Goal: Answer question/provide support: Share knowledge or assist other users

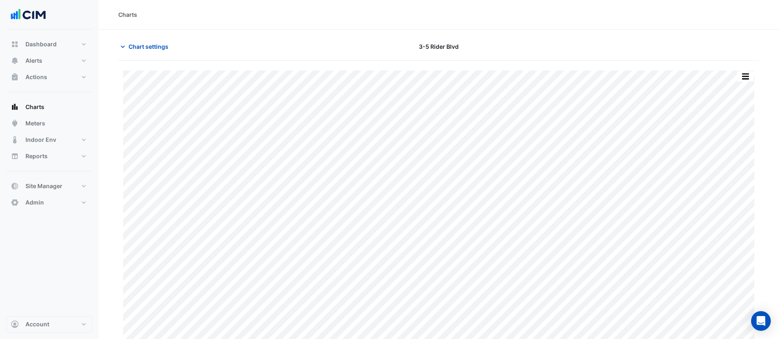
click at [48, 61] on button "Alerts" at bounding box center [49, 61] width 85 height 16
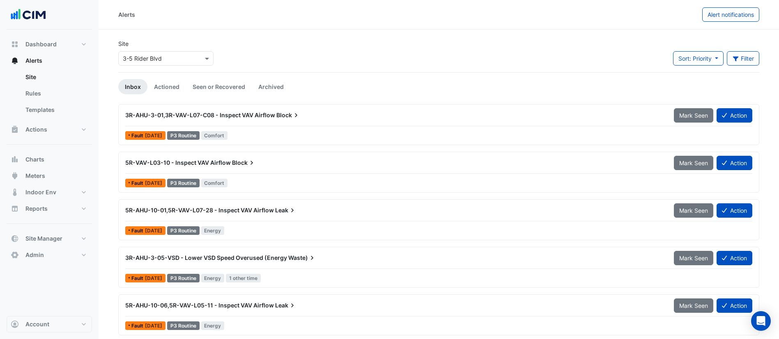
click at [168, 57] on input "text" at bounding box center [158, 59] width 70 height 9
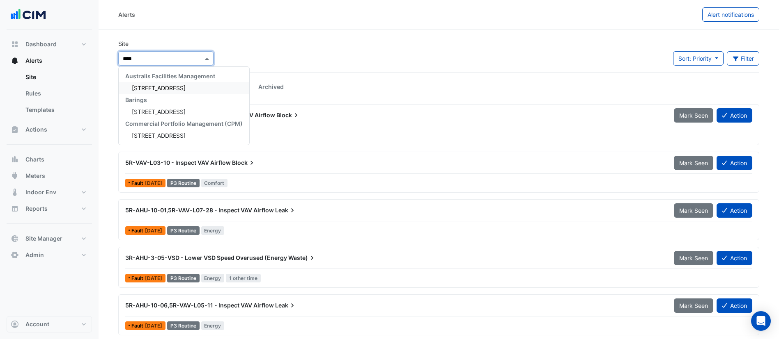
type input "*****"
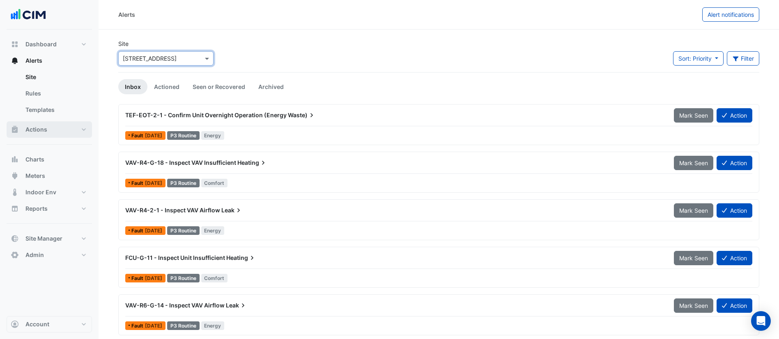
click at [38, 126] on span "Actions" at bounding box center [36, 130] width 22 height 8
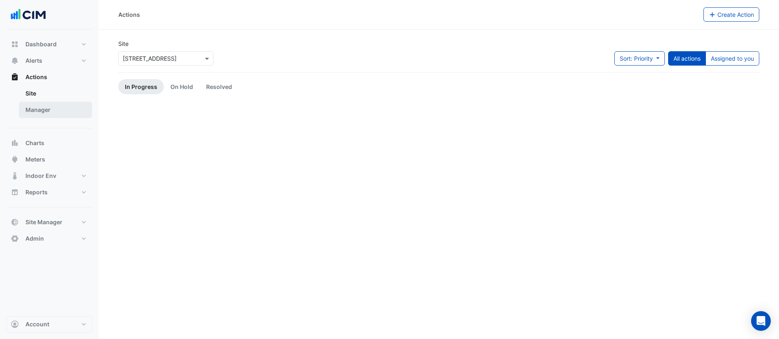
click at [44, 111] on link "Manager" at bounding box center [55, 110] width 73 height 16
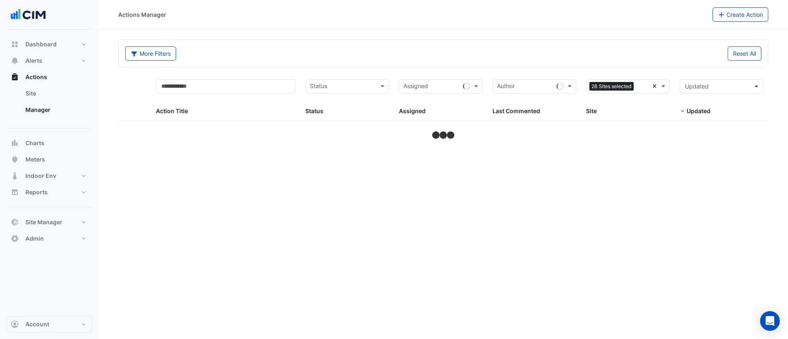
select select "**"
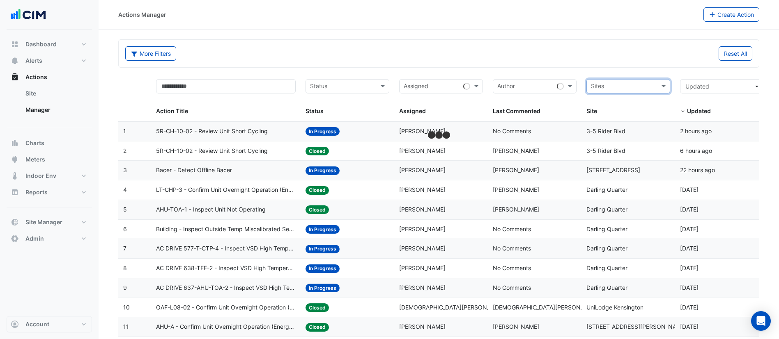
click at [652, 85] on input "text" at bounding box center [623, 86] width 65 height 9
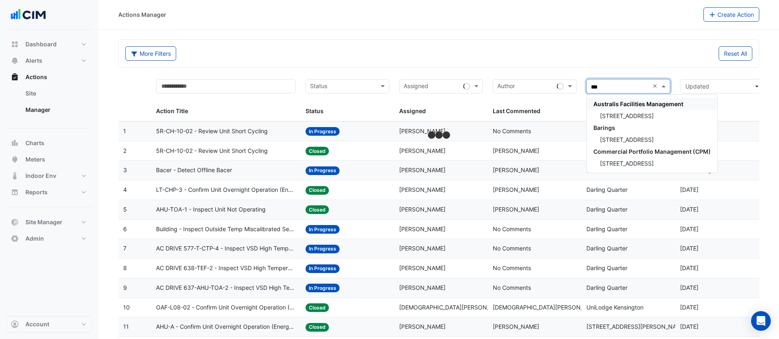
type input "***"
click at [661, 120] on div "[STREET_ADDRESS]" at bounding box center [651, 116] width 131 height 12
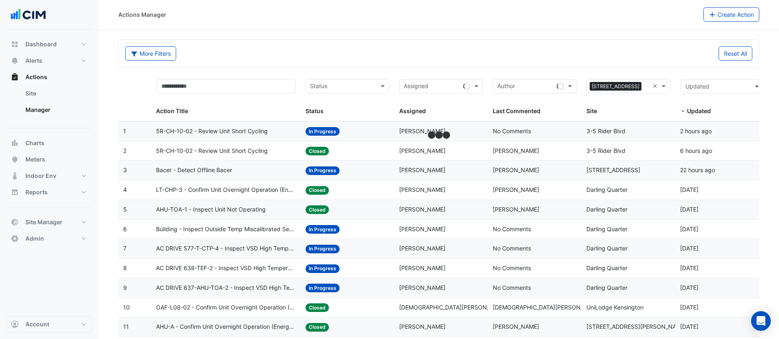
click at [496, 51] on div "Reset All" at bounding box center [598, 53] width 318 height 14
click at [215, 147] on span "5R-CH-10-02 - Review Unit Short Cycling" at bounding box center [212, 151] width 112 height 9
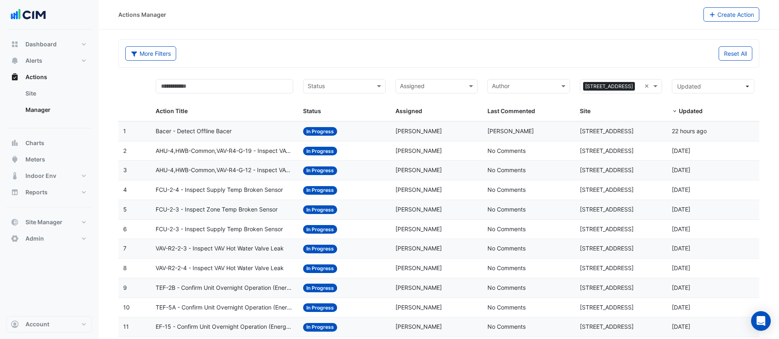
click at [204, 128] on span "Bacer - Detect Offline Bacer" at bounding box center [194, 131] width 76 height 9
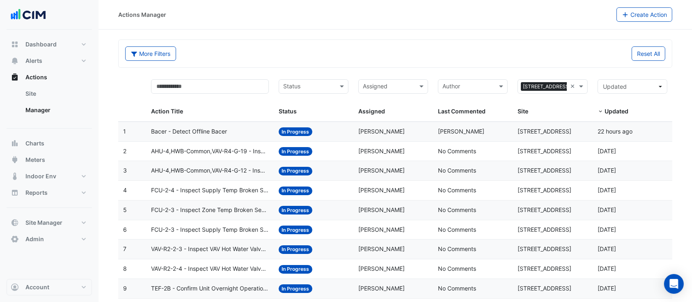
click at [226, 127] on span "Bacer - Detect Offline Bacer" at bounding box center [189, 131] width 76 height 9
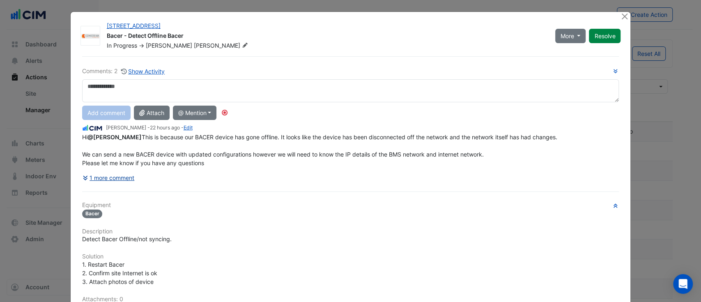
click at [104, 179] on button "1 more comment" at bounding box center [108, 177] width 53 height 14
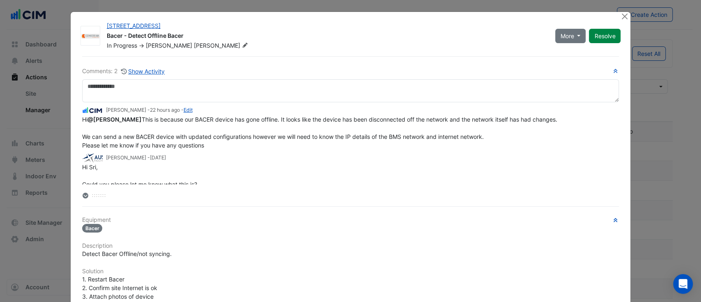
scroll to position [11, 0]
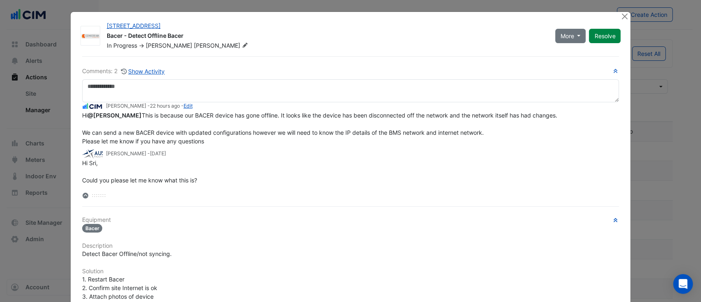
click at [93, 192] on div at bounding box center [350, 195] width 537 height 9
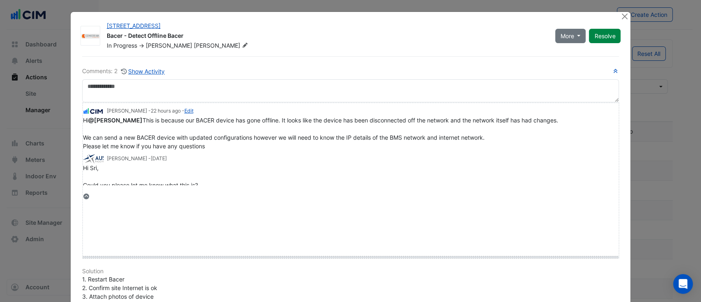
drag, startPoint x: 93, startPoint y: 194, endPoint x: 101, endPoint y: 253, distance: 59.3
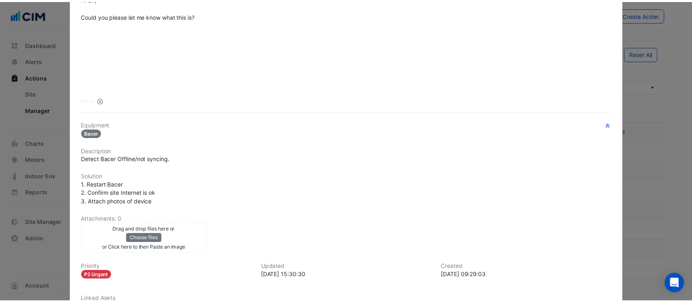
scroll to position [236, 0]
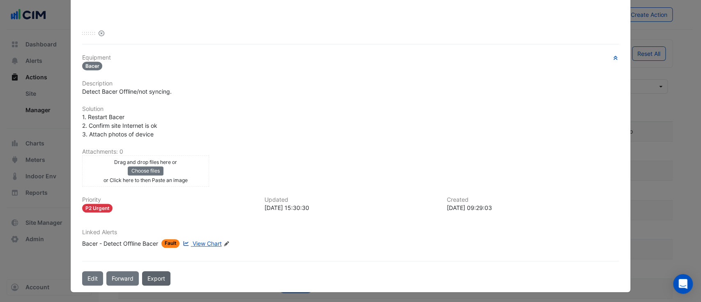
drag, startPoint x: 86, startPoint y: 275, endPoint x: 146, endPoint y: 279, distance: 60.5
click at [146, 279] on div "Edit Forward Export" at bounding box center [350, 278] width 547 height 14
click at [123, 275] on button "Forward" at bounding box center [122, 278] width 32 height 14
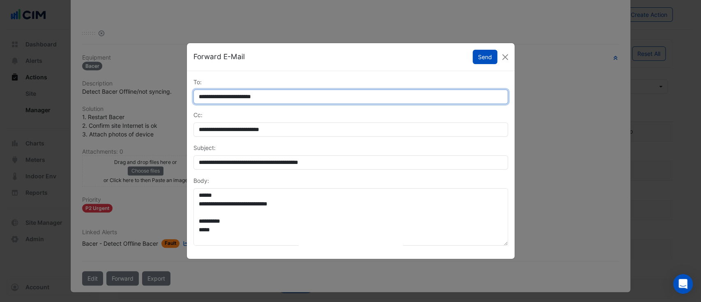
drag, startPoint x: 311, startPoint y: 101, endPoint x: 146, endPoint y: 111, distance: 165.3
click at [147, 111] on ngb-modal-window "**********" at bounding box center [350, 151] width 701 height 302
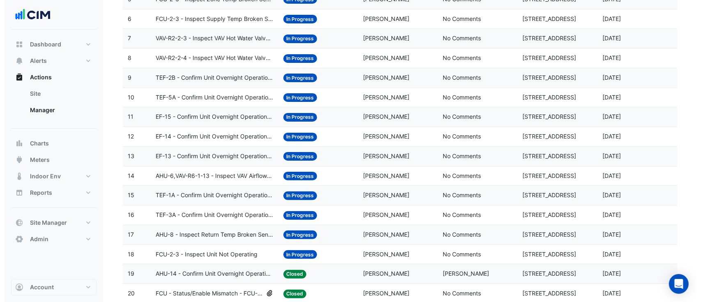
scroll to position [364, 0]
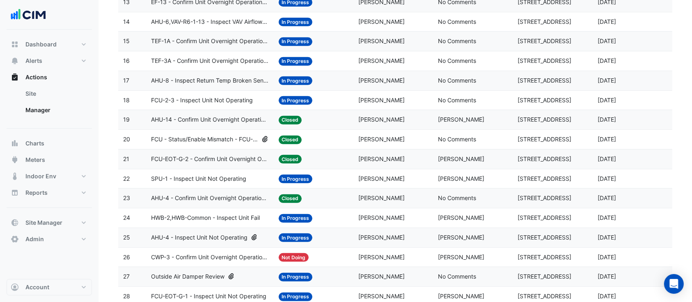
click at [353, 202] on datatable-body-cell "Status: Closed" at bounding box center [314, 197] width 80 height 19
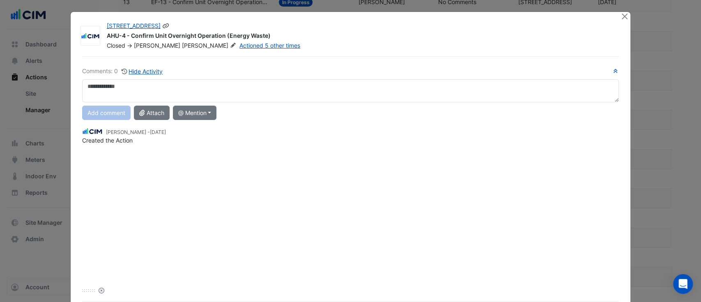
click at [182, 43] on span "[PERSON_NAME]" at bounding box center [210, 45] width 56 height 8
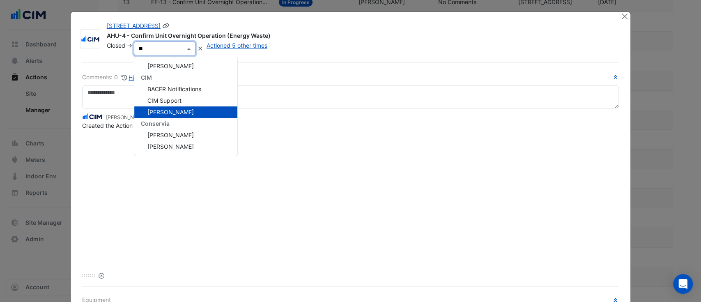
scroll to position [0, 0]
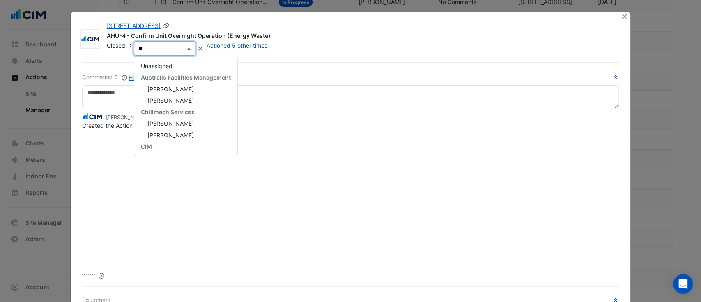
type input "***"
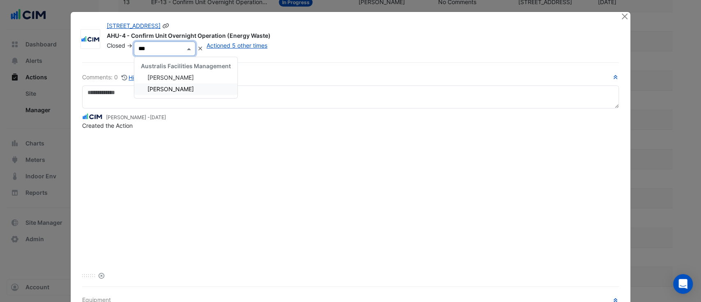
click at [202, 89] on div "[PERSON_NAME]" at bounding box center [185, 88] width 103 height 11
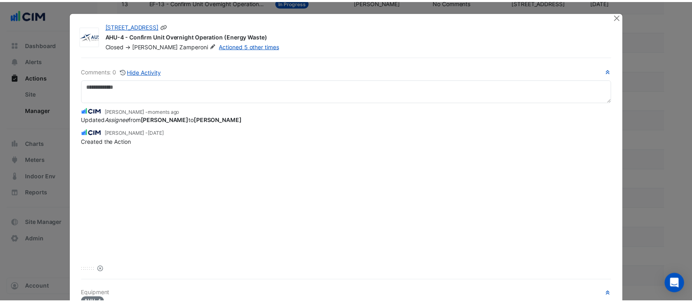
scroll to position [245, 0]
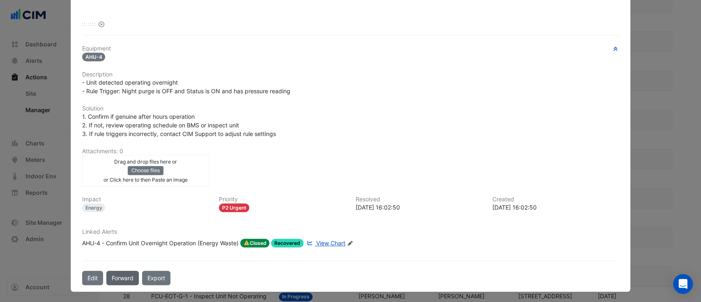
click at [110, 274] on button "Forward" at bounding box center [122, 277] width 32 height 14
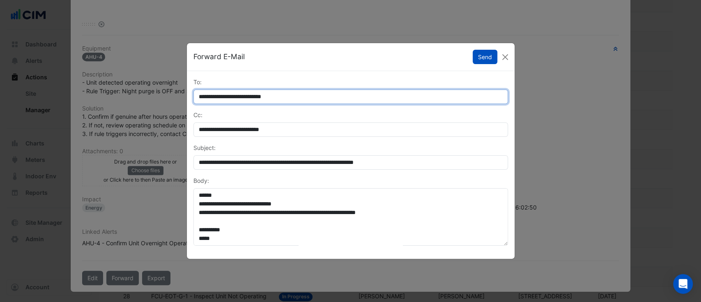
drag, startPoint x: 320, startPoint y: 96, endPoint x: 137, endPoint y: 50, distance: 188.5
click at [134, 84] on ngb-modal-window "**********" at bounding box center [350, 151] width 701 height 302
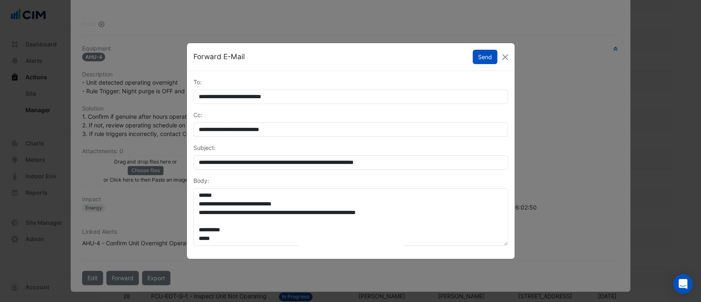
click at [103, 135] on ngb-modal-window "**********" at bounding box center [350, 151] width 701 height 302
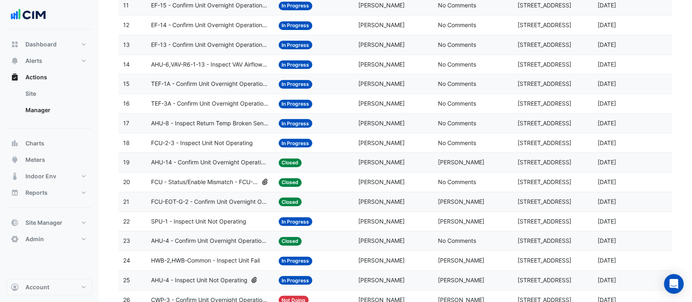
scroll to position [0, 0]
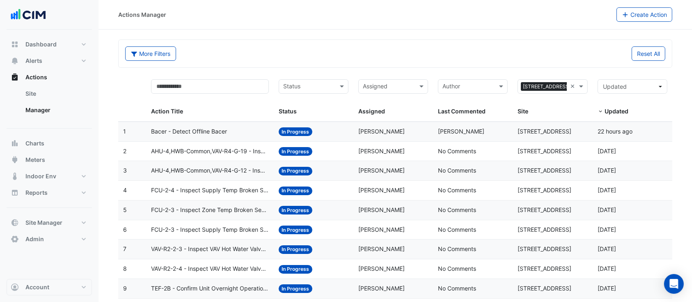
click at [184, 127] on span "Bacer - Detect Offline Bacer" at bounding box center [189, 131] width 76 height 9
drag, startPoint x: 233, startPoint y: 132, endPoint x: 193, endPoint y: 133, distance: 40.2
click at [193, 133] on div "Bacer - Detect Offline Bacer" at bounding box center [210, 131] width 118 height 9
copy span "Offline Bacer"
click at [349, 127] on datatable-body-cell "Status: In Progress" at bounding box center [314, 131] width 80 height 19
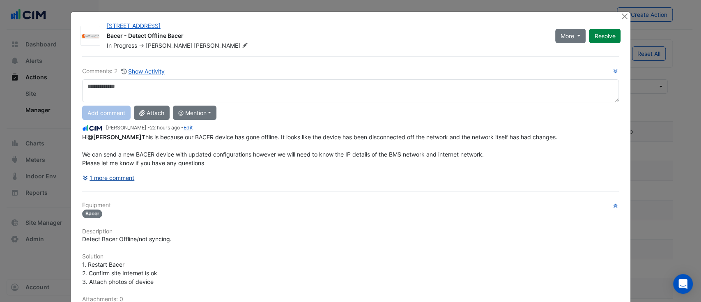
click at [112, 183] on button "1 more comment" at bounding box center [108, 177] width 53 height 14
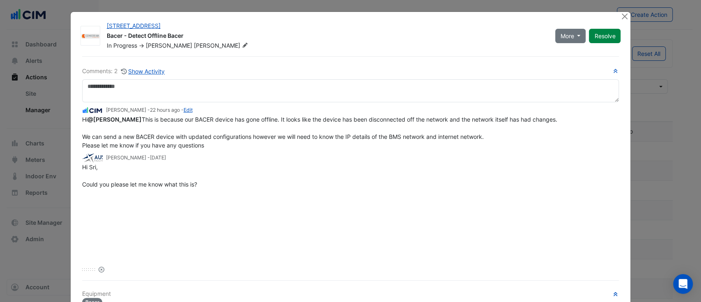
click at [111, 161] on small "[PERSON_NAME] - [DATE]" at bounding box center [136, 157] width 60 height 7
copy small "[PERSON_NAME]"
drag, startPoint x: 220, startPoint y: 152, endPoint x: 78, endPoint y: 142, distance: 142.3
click at [82, 142] on div "Hi @[PERSON_NAME] This is because our BACER device has gone offline. It looks l…" at bounding box center [350, 132] width 537 height 34
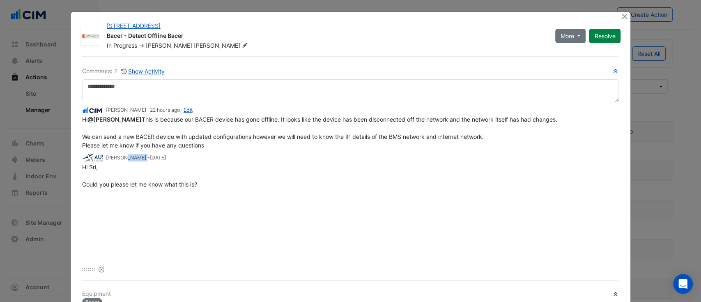
copy span "We can send a new BACER device with updated configurations however we will need…"
click at [621, 16] on button "Close" at bounding box center [624, 16] width 9 height 9
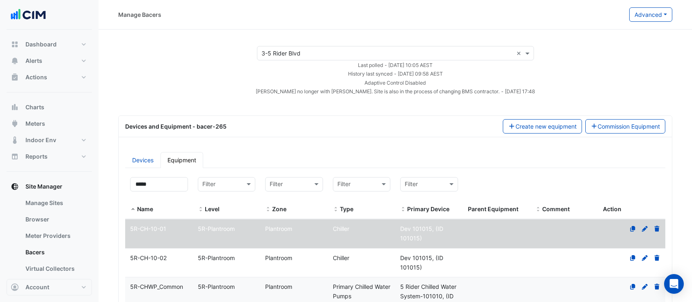
select select "**"
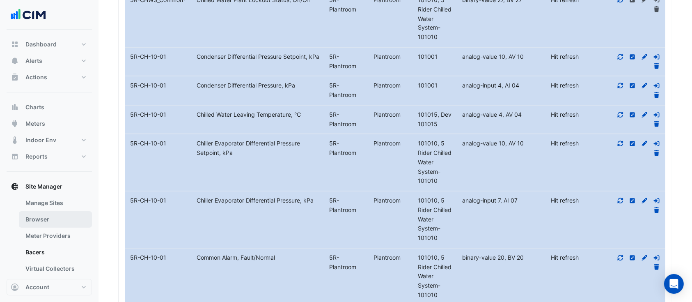
scroll to position [73, 0]
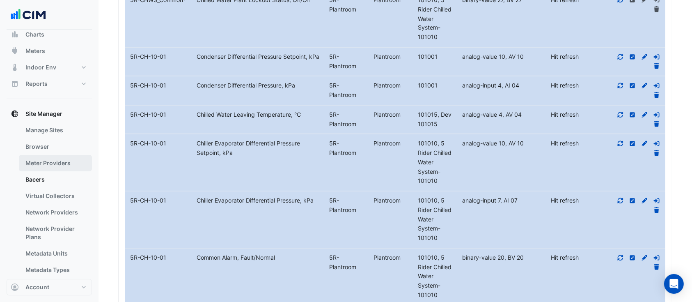
click at [45, 158] on link "Meter Providers" at bounding box center [55, 163] width 73 height 16
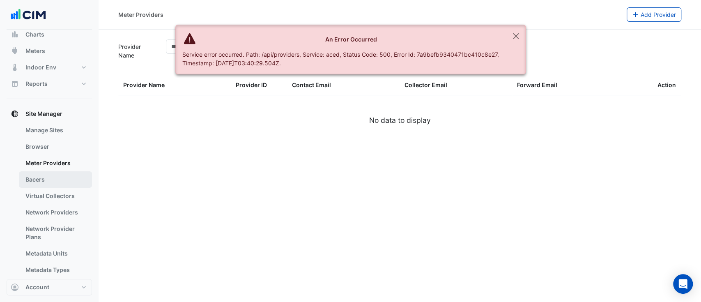
click at [45, 172] on link "Bacers" at bounding box center [55, 179] width 73 height 16
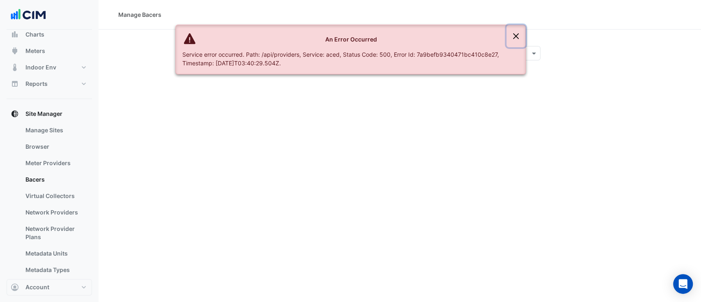
click at [513, 36] on button "Close" at bounding box center [515, 36] width 19 height 22
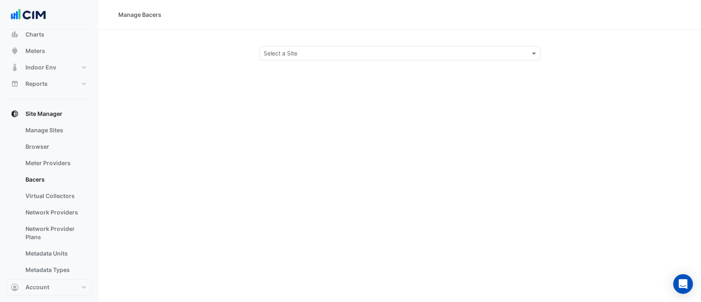
click at [401, 54] on input "text" at bounding box center [391, 53] width 256 height 9
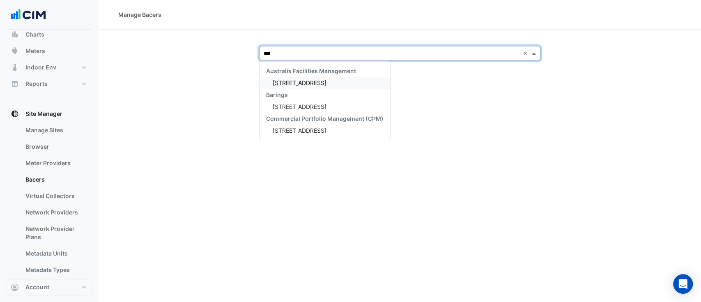
type input "***"
click at [318, 77] on div "[STREET_ADDRESS]" at bounding box center [324, 83] width 131 height 12
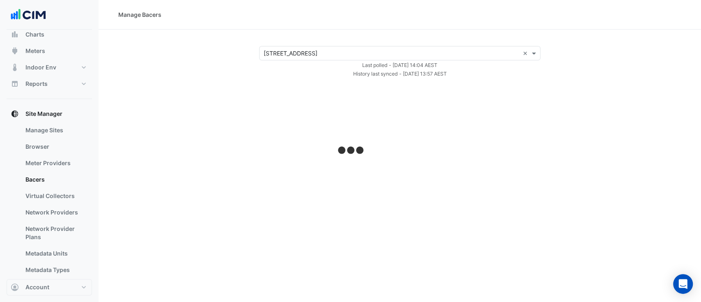
select select "**"
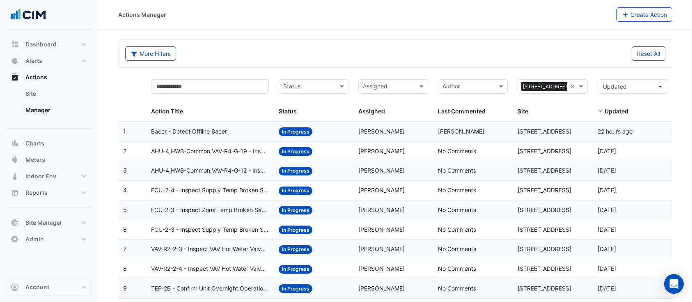
select select "**"
